Goal: Task Accomplishment & Management: Use online tool/utility

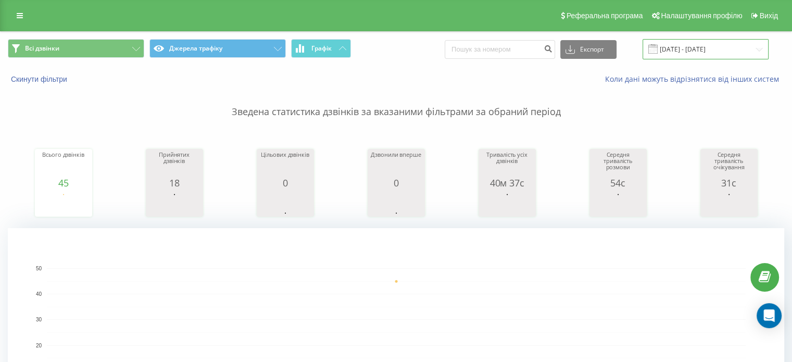
click at [681, 41] on input "[DATE] - [DATE]" at bounding box center [706, 49] width 126 height 20
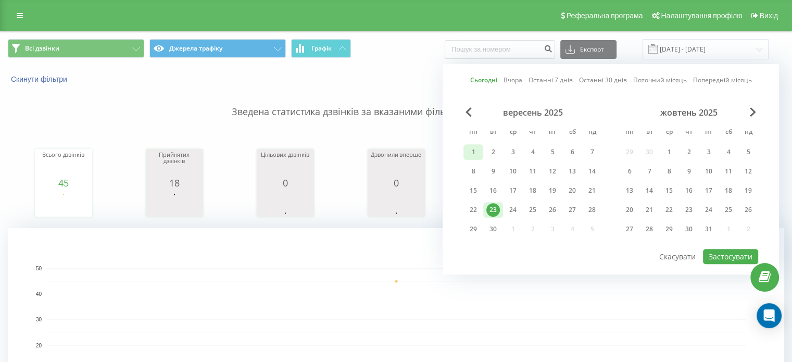
click at [472, 149] on div "1" at bounding box center [474, 152] width 14 height 14
click at [461, 106] on div "Сьогодні Вчора Останні 7 днів Останні 30 днів Поточний місяць Попередній місяць…" at bounding box center [611, 169] width 336 height 210
click at [466, 108] on span "Previous Month" at bounding box center [469, 111] width 6 height 9
click at [552, 146] on div "1" at bounding box center [553, 152] width 14 height 14
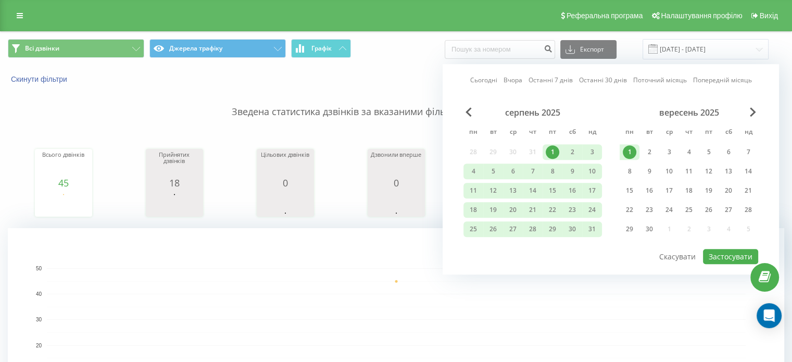
click at [554, 147] on div "1" at bounding box center [553, 152] width 14 height 14
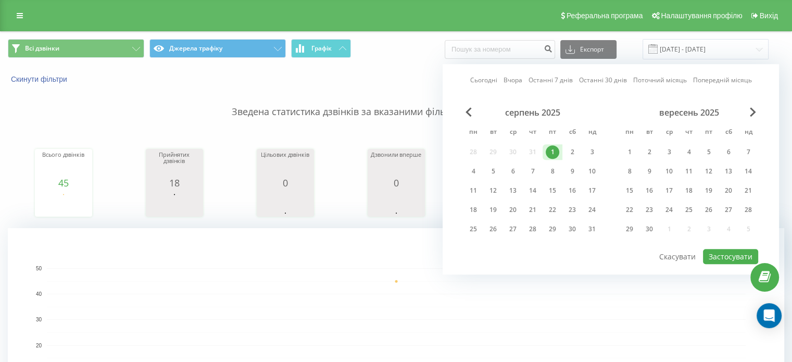
click at [554, 147] on div "1" at bounding box center [553, 152] width 14 height 14
click at [749, 104] on div "Сьогодні Вчора Останні 7 днів Останні 30 днів Поточний місяць Попередній місяць…" at bounding box center [611, 169] width 336 height 210
click at [750, 113] on span "Next Month" at bounding box center [753, 111] width 6 height 9
click at [467, 116] on div "вересень 2025" at bounding box center [533, 112] width 139 height 10
click at [467, 110] on span "Previous Month" at bounding box center [469, 111] width 6 height 9
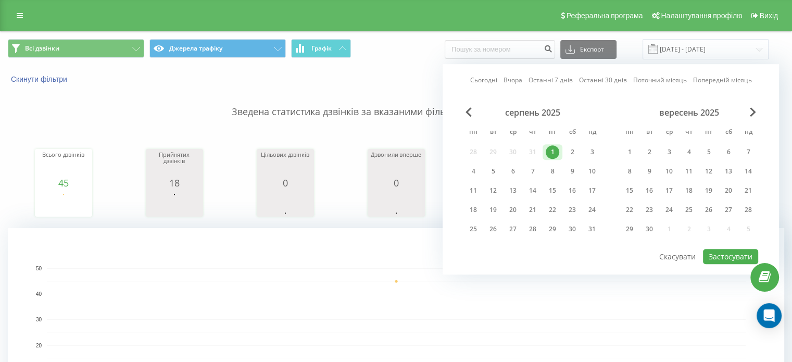
click at [556, 152] on div "1" at bounding box center [553, 152] width 14 height 14
click at [598, 225] on div "31" at bounding box center [592, 229] width 14 height 14
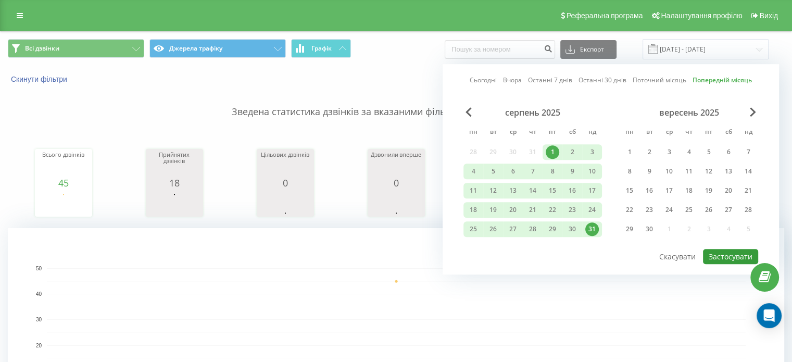
click at [717, 254] on button "Застосувати" at bounding box center [730, 256] width 55 height 15
type input "[DATE] - [DATE]"
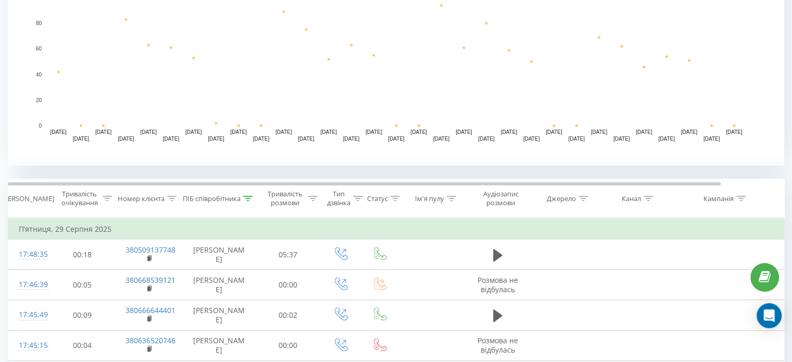
scroll to position [277, 0]
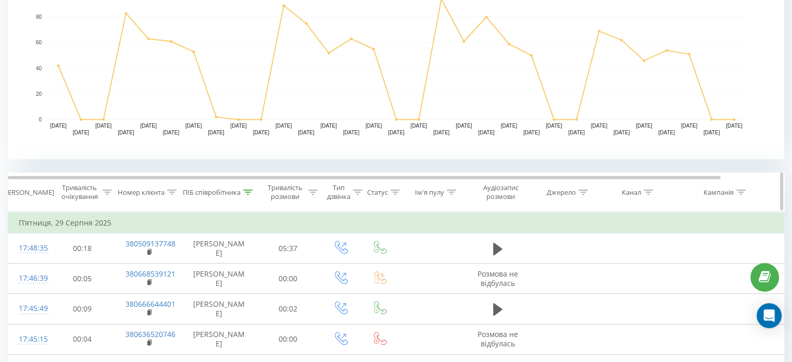
click at [169, 191] on icon at bounding box center [171, 192] width 9 height 5
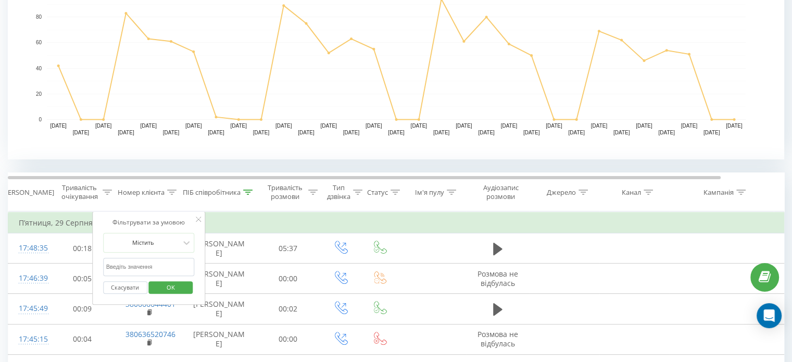
click at [155, 266] on input "text" at bounding box center [149, 267] width 92 height 18
click at [250, 197] on div "ПІБ співробітника" at bounding box center [218, 192] width 70 height 9
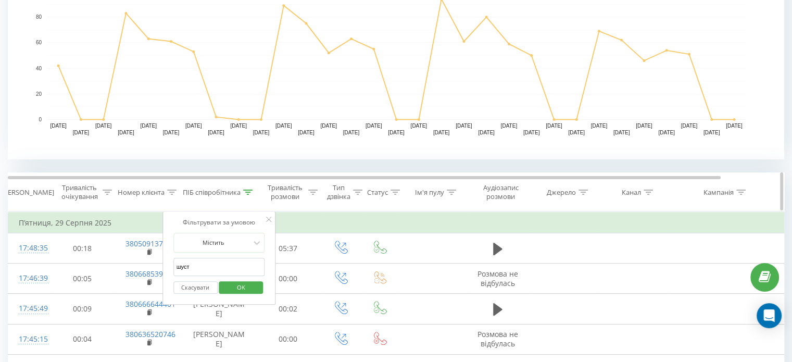
click at [169, 192] on icon at bounding box center [171, 192] width 9 height 5
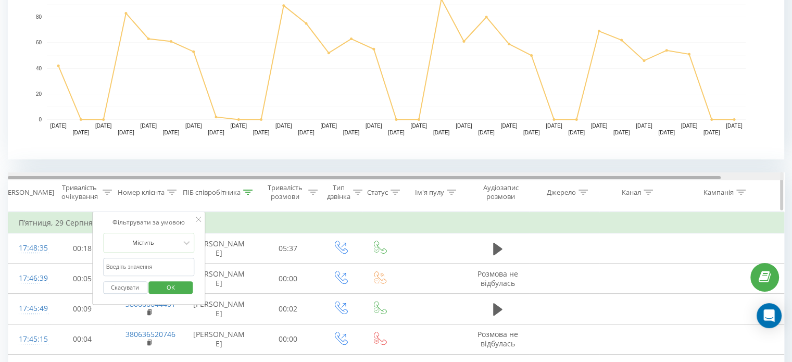
click at [181, 174] on div at bounding box center [396, 176] width 776 height 8
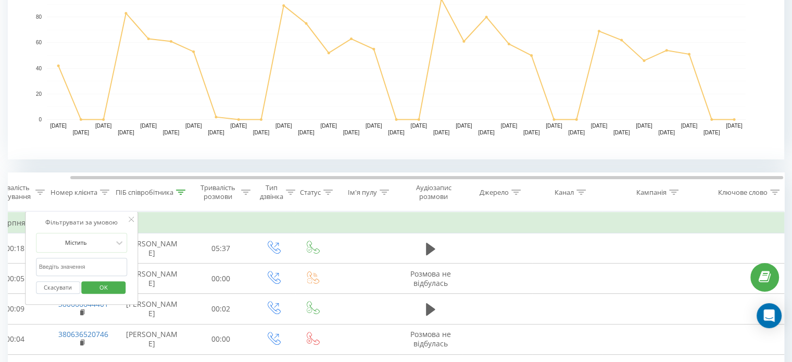
scroll to position [0, 0]
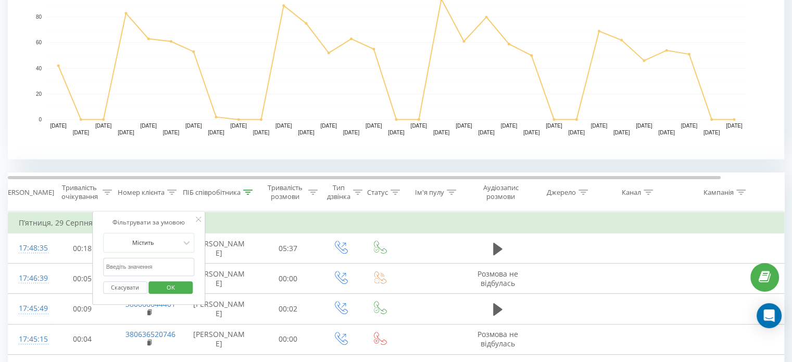
click at [198, 219] on icon at bounding box center [198, 219] width 5 height 5
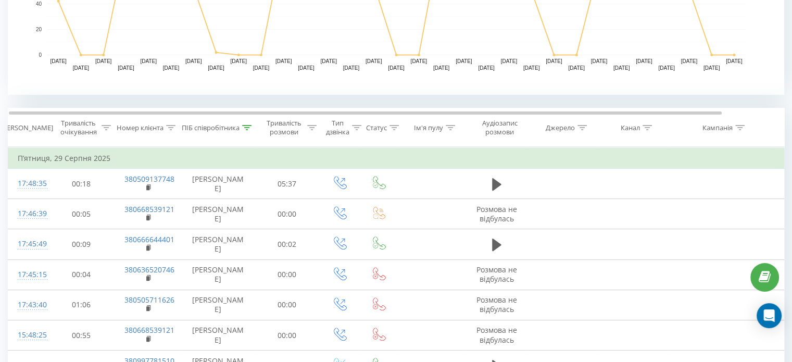
scroll to position [341, 0]
click at [107, 127] on icon at bounding box center [106, 128] width 9 height 5
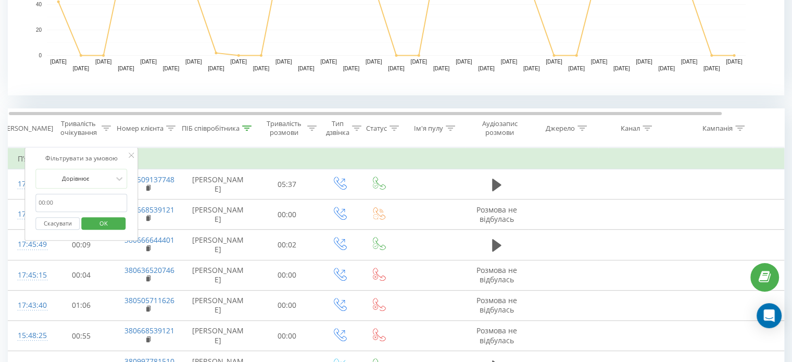
click at [86, 204] on input "text" at bounding box center [81, 203] width 92 height 18
click at [310, 130] on icon at bounding box center [311, 128] width 9 height 5
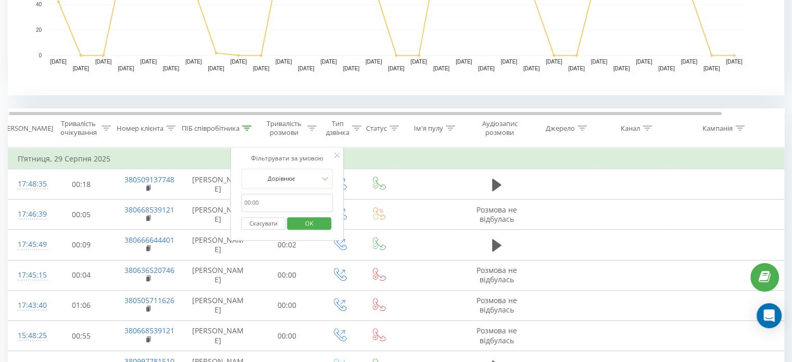
click at [283, 202] on input "text" at bounding box center [287, 203] width 92 height 18
click at [304, 181] on div at bounding box center [281, 178] width 74 height 10
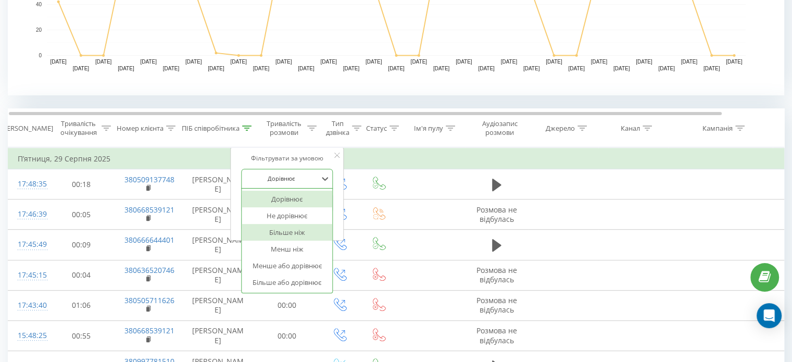
click at [287, 235] on div "Більше ніж" at bounding box center [287, 232] width 91 height 17
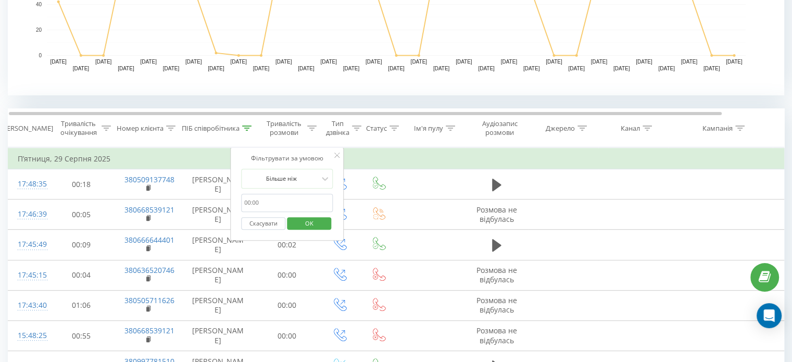
click at [261, 199] on input "text" at bounding box center [287, 203] width 92 height 18
type input "10.00"
click at [309, 222] on span "OK" at bounding box center [309, 223] width 29 height 16
